Goal: Information Seeking & Learning: Learn about a topic

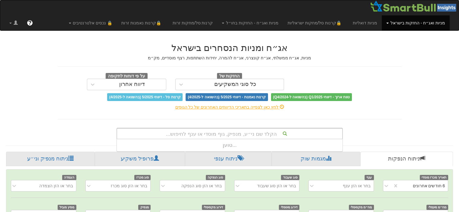
click at [228, 131] on div "הקלד שם ני״ע, מנפיק, גוף מוסדי או ענף לחיפוש..." at bounding box center [229, 133] width 225 height 10
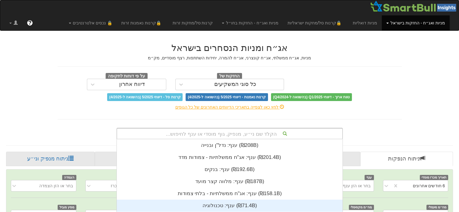
scroll to position [150, 0]
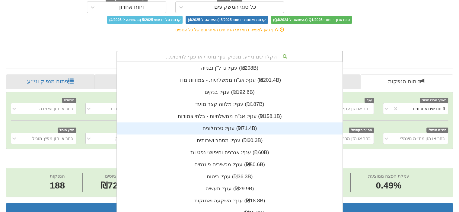
click at [228, 131] on div "ענף: ‏טכנולוגיה ‎(₪71.4B)‎" at bounding box center [230, 128] width 226 height 12
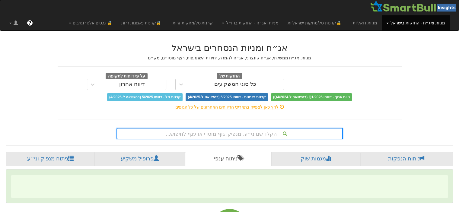
click at [227, 130] on div "הקלד שם ני״ע, מנפיק, גוף מוסדי או ענף לחיפוש..." at bounding box center [229, 133] width 226 height 11
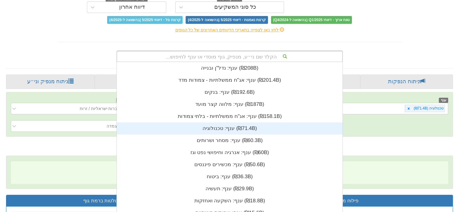
scroll to position [0, 1214]
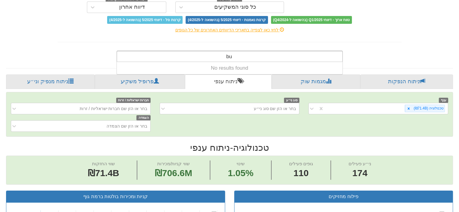
type input "b"
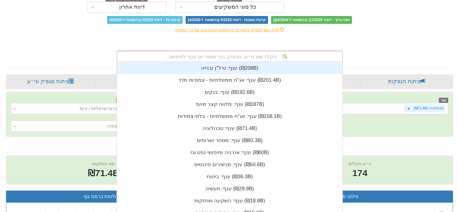
click at [227, 56] on div "הקלד שם ני״ע, מנפיק, גוף מוסדי או ענף לחיפוש..." at bounding box center [229, 56] width 225 height 10
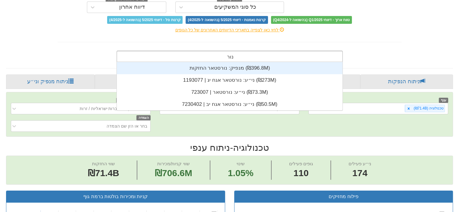
scroll to position [150, 0]
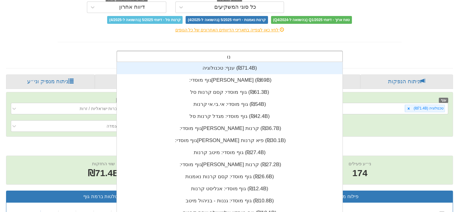
type input "נ"
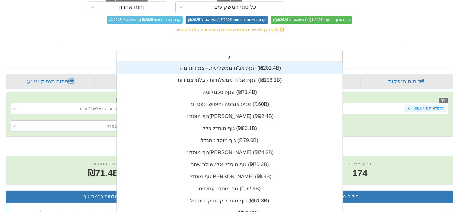
type input "ג'"
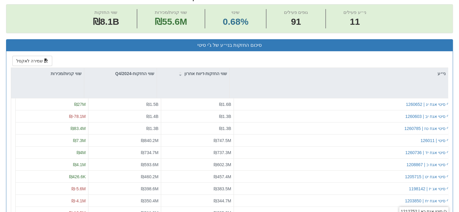
scroll to position [241, 0]
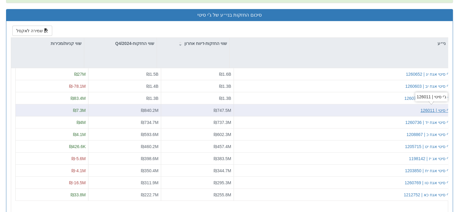
click at [442, 109] on div "ג'י סיטי | 126011" at bounding box center [435, 110] width 30 height 6
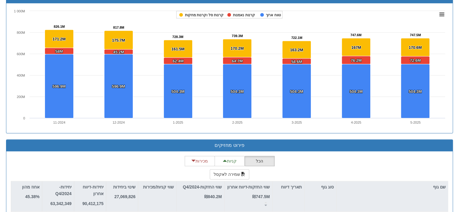
scroll to position [522, 0]
